Goal: Information Seeking & Learning: Learn about a topic

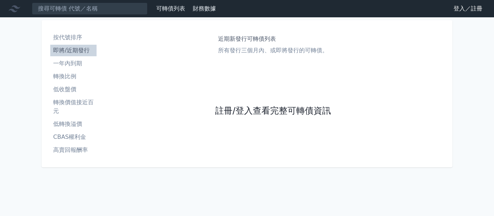
click at [269, 111] on link "註冊/登入查看完整可轉債資訊" at bounding box center [273, 112] width 116 height 12
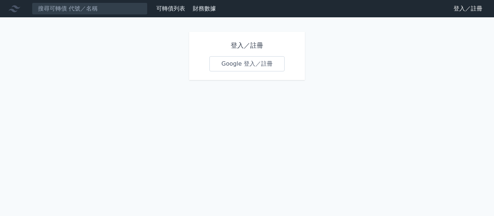
click at [237, 62] on link "Google 登入／註冊" at bounding box center [246, 63] width 75 height 15
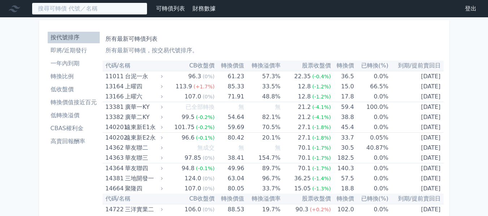
click at [51, 11] on input at bounding box center [90, 9] width 116 height 12
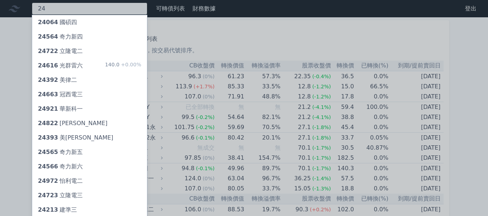
type input "2"
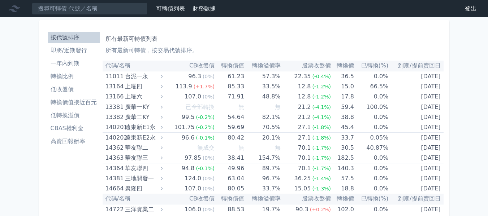
click at [70, 51] on li "即將/近期發行" at bounding box center [74, 50] width 52 height 9
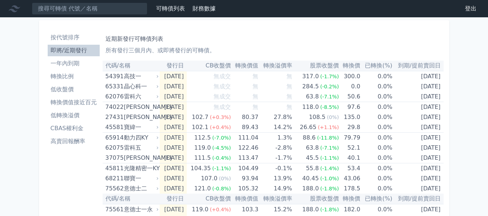
click at [65, 47] on li "即將/近期發行" at bounding box center [74, 50] width 52 height 9
click at [167, 8] on link "可轉債列表" at bounding box center [170, 8] width 29 height 7
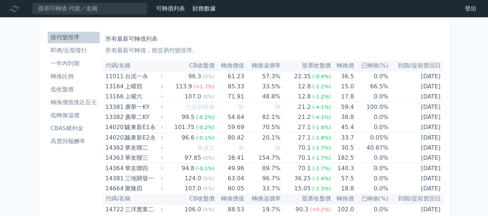
click at [68, 51] on li "即將/近期發行" at bounding box center [74, 50] width 52 height 9
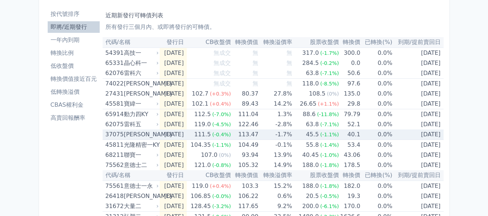
scroll to position [36, 0]
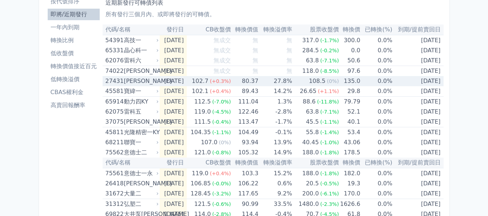
click at [132, 80] on div "[PERSON_NAME]" at bounding box center [140, 81] width 33 height 10
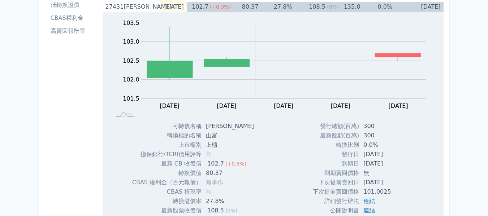
scroll to position [0, 0]
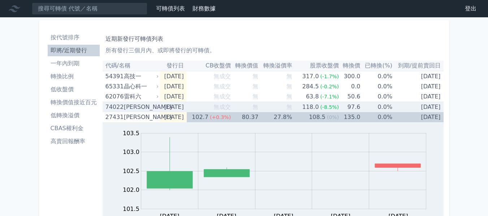
click at [132, 108] on div "[PERSON_NAME]" at bounding box center [140, 107] width 33 height 10
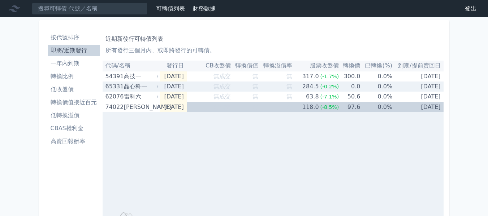
click at [125, 84] on div "晶心科一" at bounding box center [140, 87] width 33 height 10
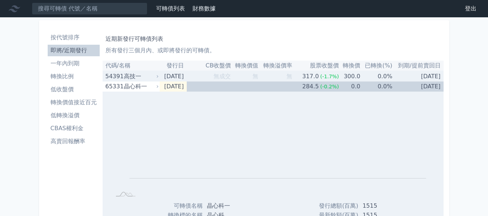
click at [129, 76] on div "高技一" at bounding box center [140, 77] width 33 height 10
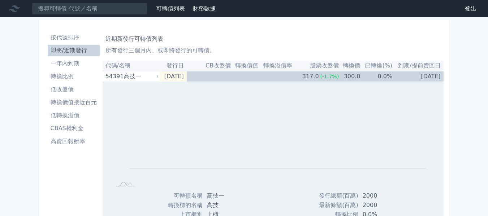
click at [64, 50] on li "即將/近期發行" at bounding box center [74, 50] width 52 height 9
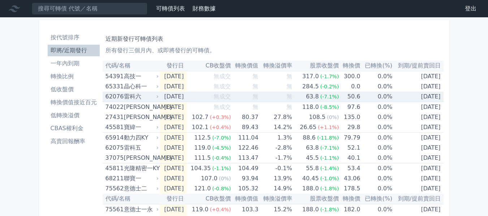
click at [131, 96] on div "雷科六" at bounding box center [140, 97] width 33 height 10
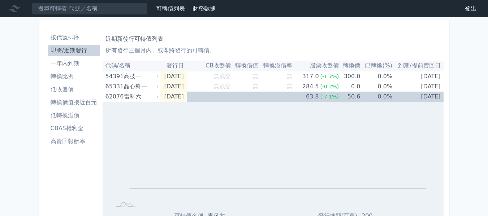
click at [71, 48] on li "即將/近期發行" at bounding box center [74, 50] width 52 height 9
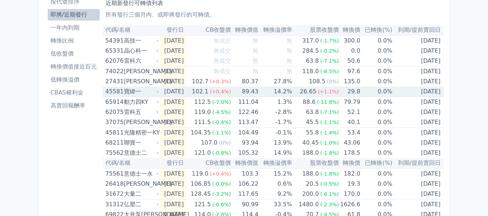
scroll to position [36, 0]
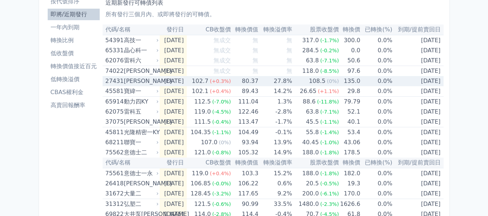
click at [131, 82] on div "[PERSON_NAME]" at bounding box center [140, 81] width 33 height 10
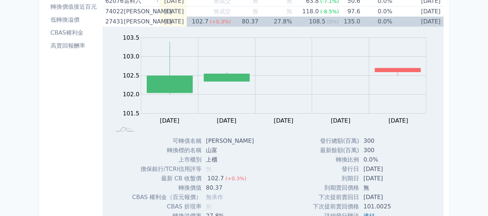
scroll to position [108, 0]
